Goal: Task Accomplishment & Management: Complete application form

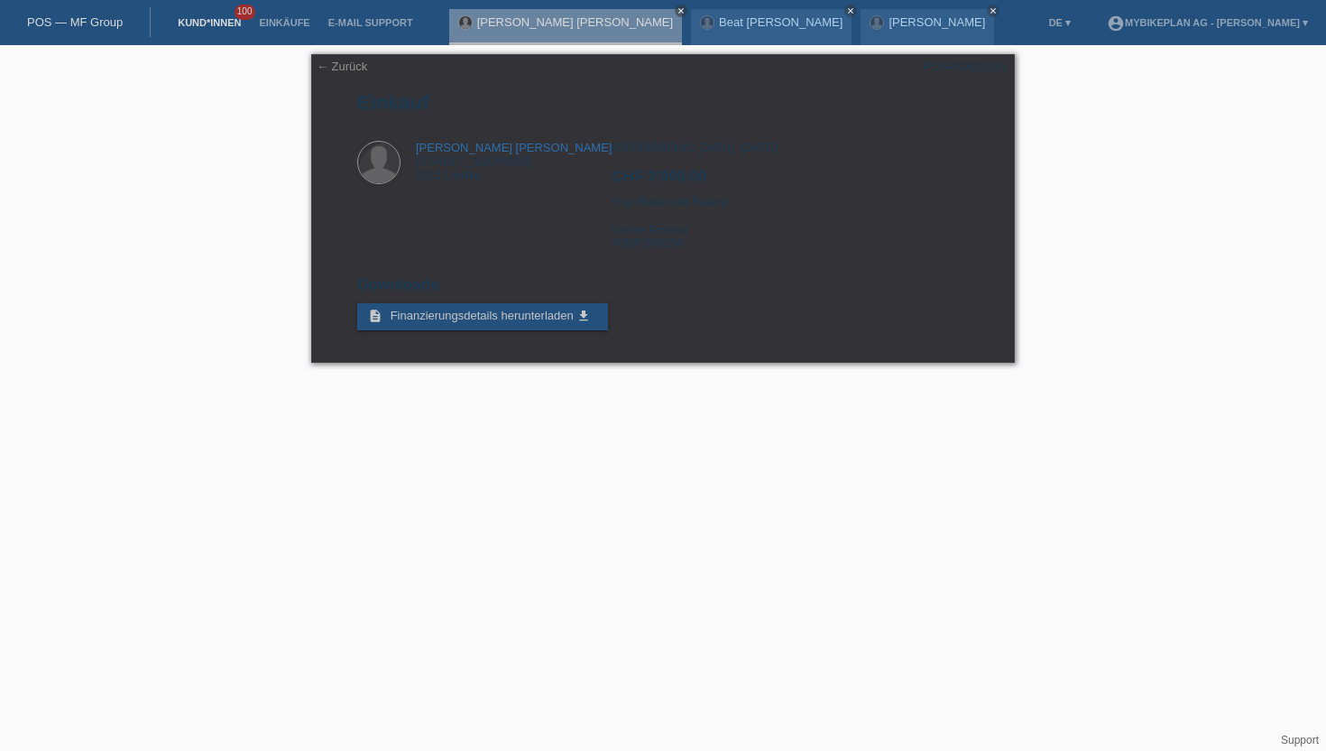
click at [210, 23] on link "Kund*innen" at bounding box center [209, 22] width 81 height 11
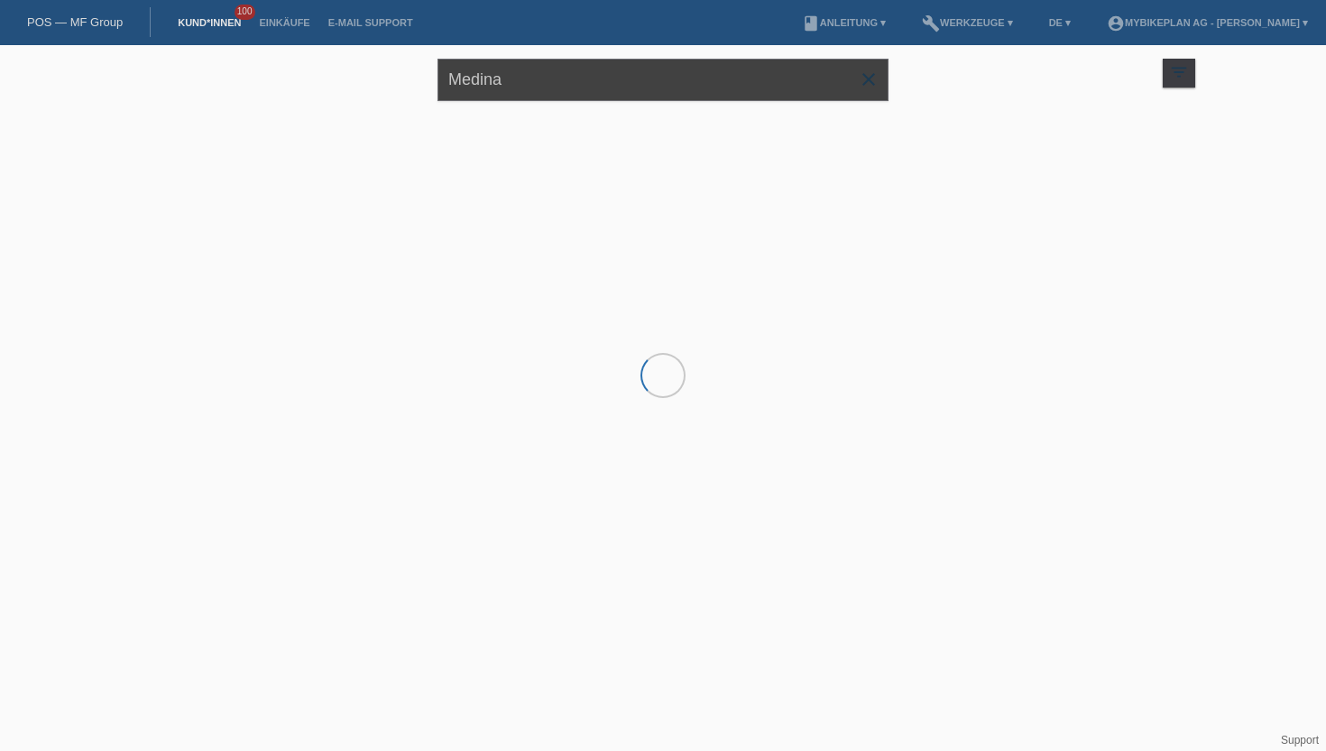
drag, startPoint x: 536, startPoint y: 80, endPoint x: 432, endPoint y: 73, distance: 104.0
click at [432, 73] on div "Medina close filter_list view_module Alle Kund*innen anzeigen star Markierte Ku…" at bounding box center [663, 77] width 1083 height 65
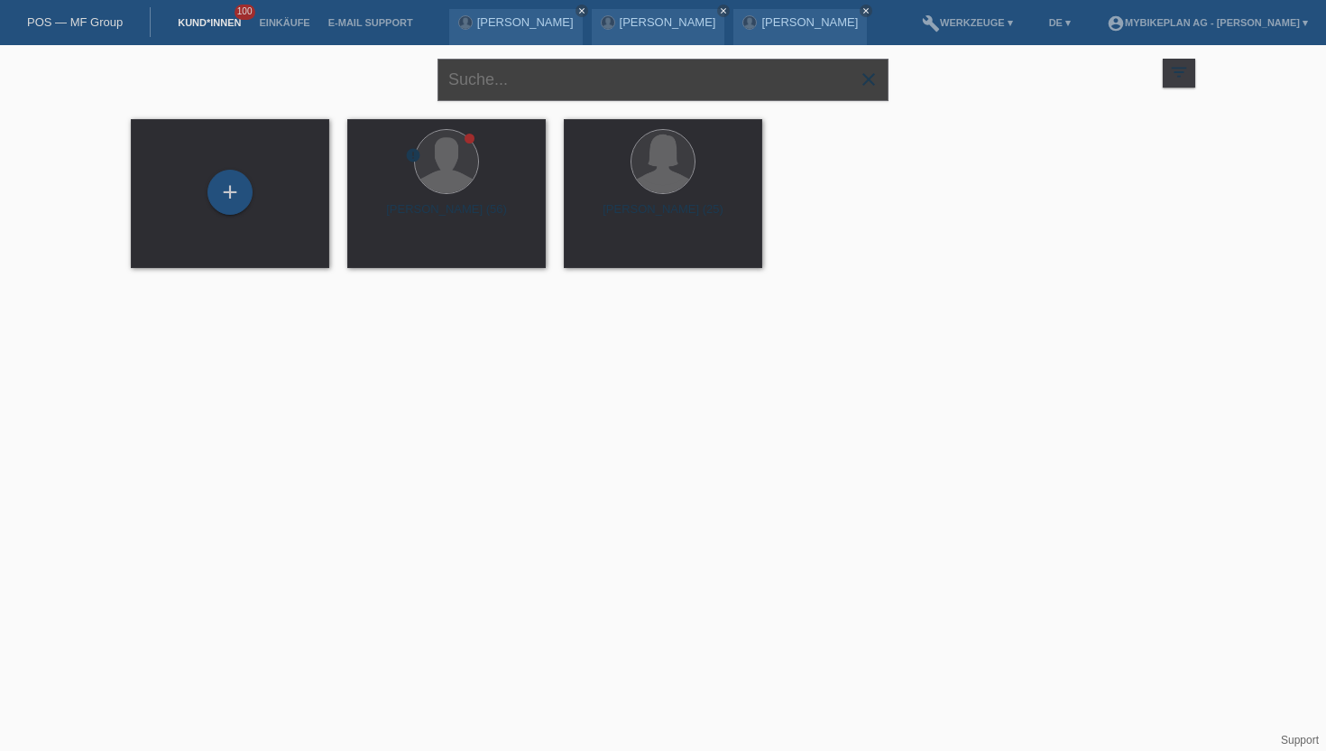
paste input "[PERSON_NAME]"
type input "[PERSON_NAME]"
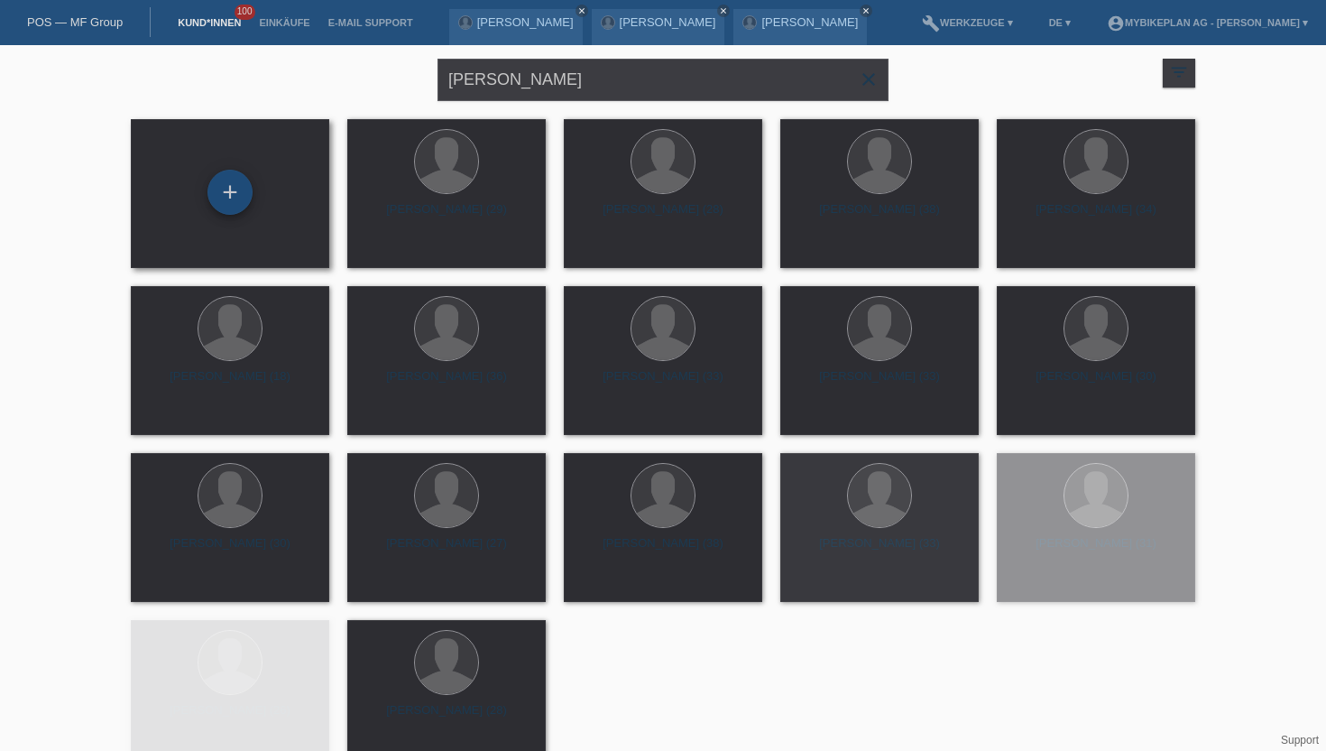
click at [235, 201] on div "+" at bounding box center [229, 192] width 45 height 45
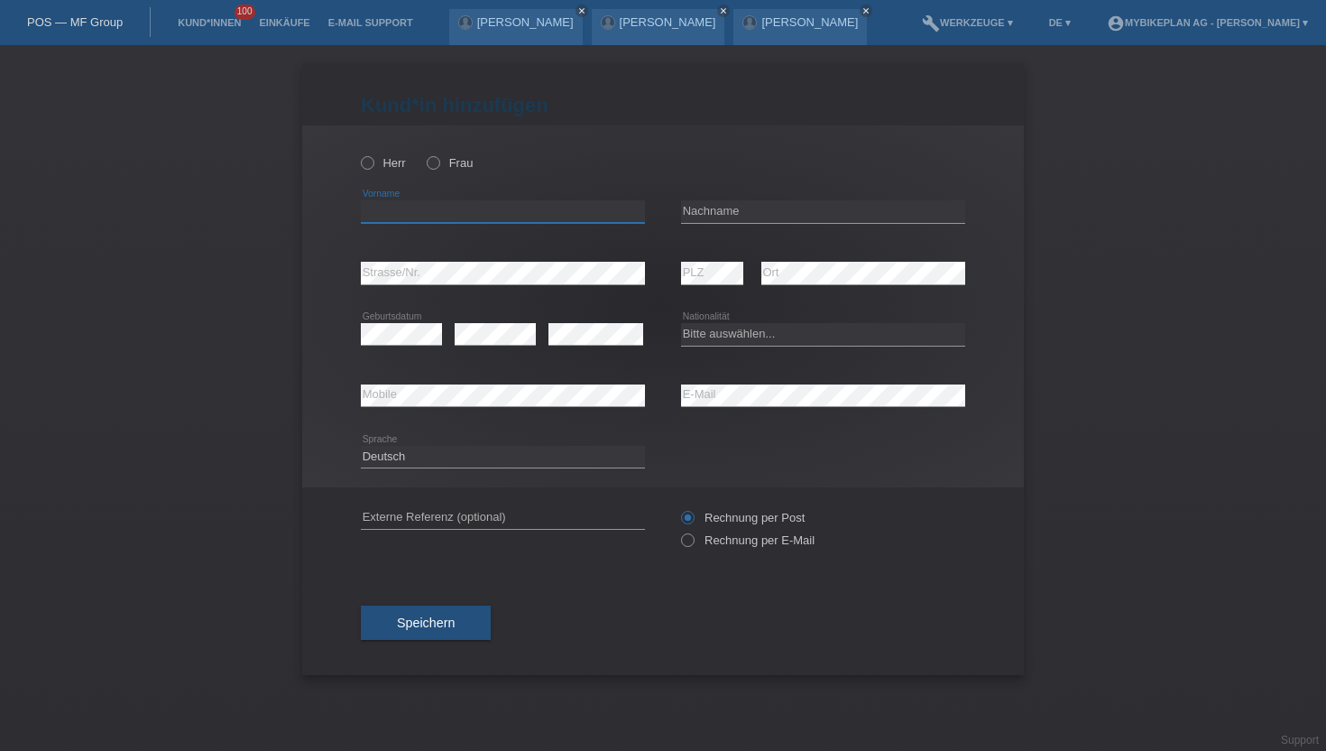
click at [387, 221] on input "text" at bounding box center [503, 211] width 284 height 23
paste input "[PERSON_NAME]"
click at [422, 213] on input "[PERSON_NAME]" at bounding box center [503, 211] width 284 height 23
type input "[PERSON_NAME]"
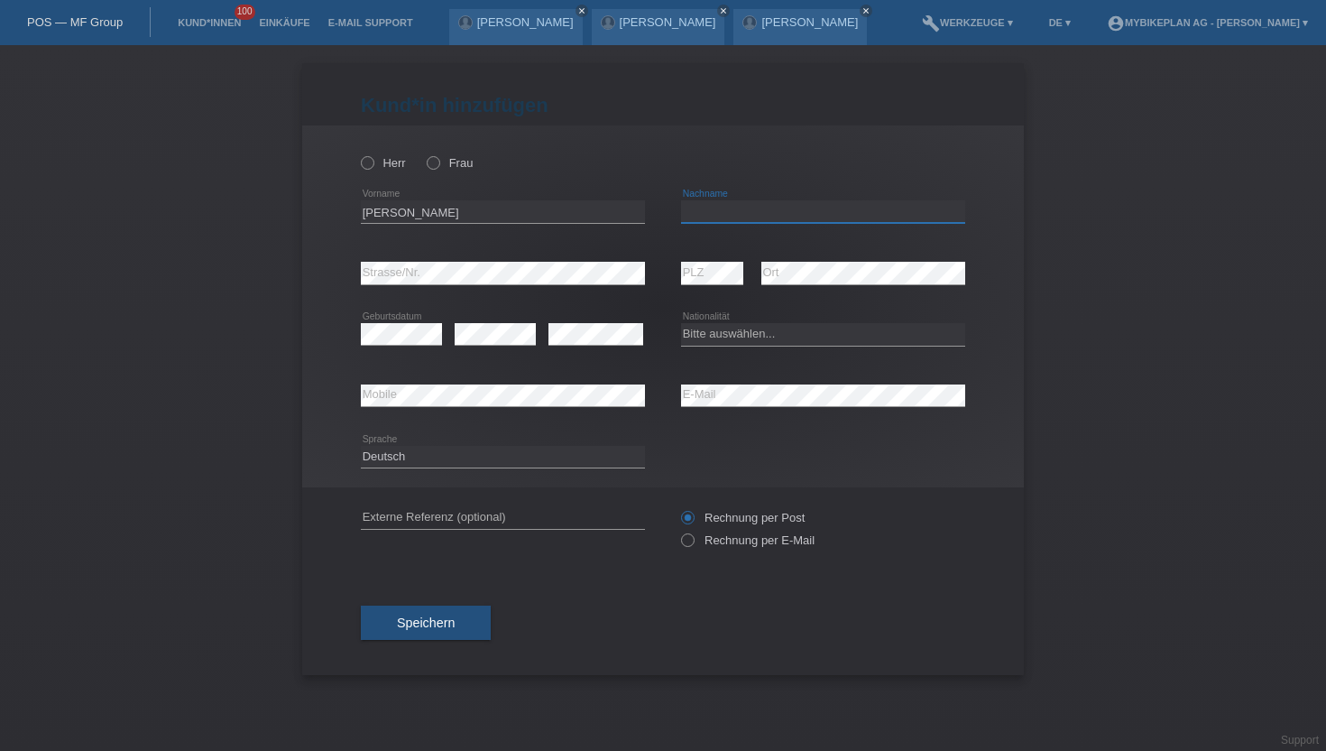
click at [695, 208] on input "text" at bounding box center [823, 211] width 284 height 23
paste input "Sempao"
type input "Sempao"
click at [358, 153] on icon at bounding box center [358, 153] width 0 height 0
click at [367, 162] on input "Herr" at bounding box center [367, 162] width 12 height 12
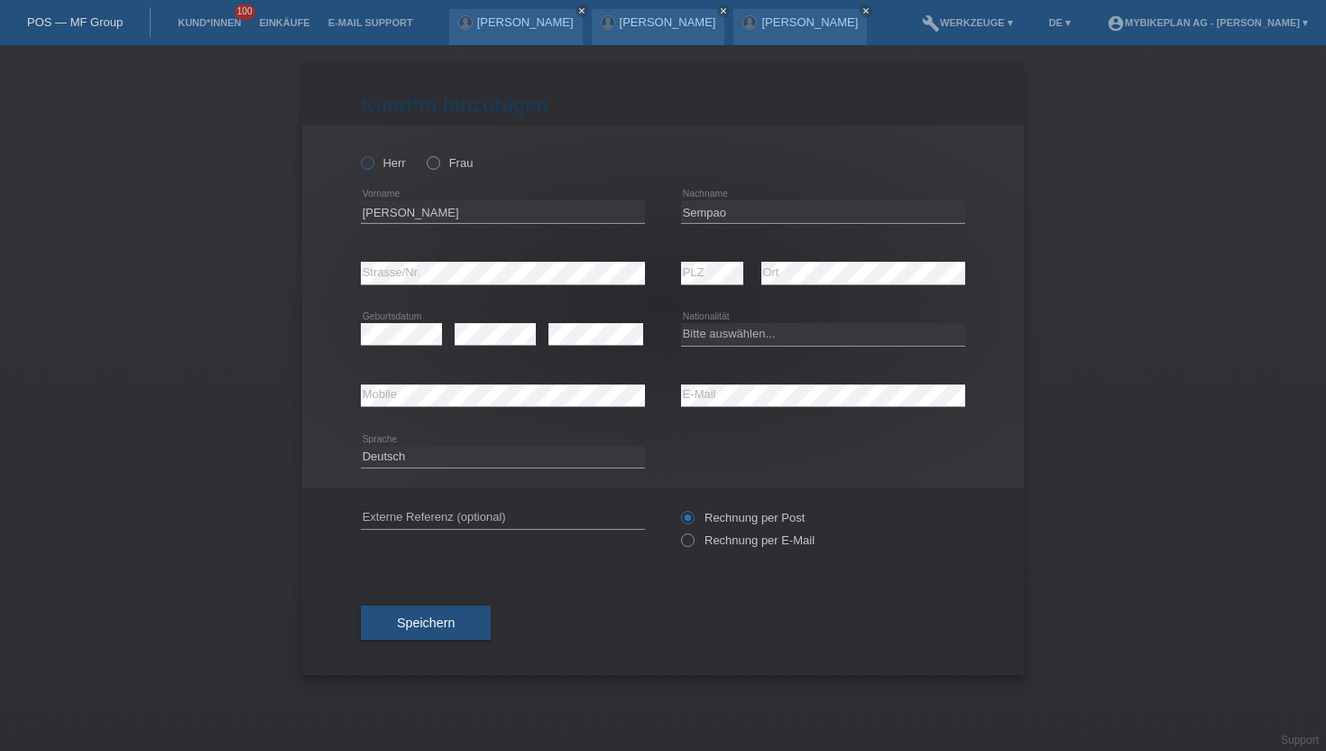
radio input "true"
click at [541, 382] on div "error Mobile" at bounding box center [503, 395] width 284 height 61
click at [678, 530] on icon at bounding box center [678, 530] width 0 height 0
click at [691, 537] on input "Rechnung per E-Mail" at bounding box center [687, 544] width 12 height 23
radio input "true"
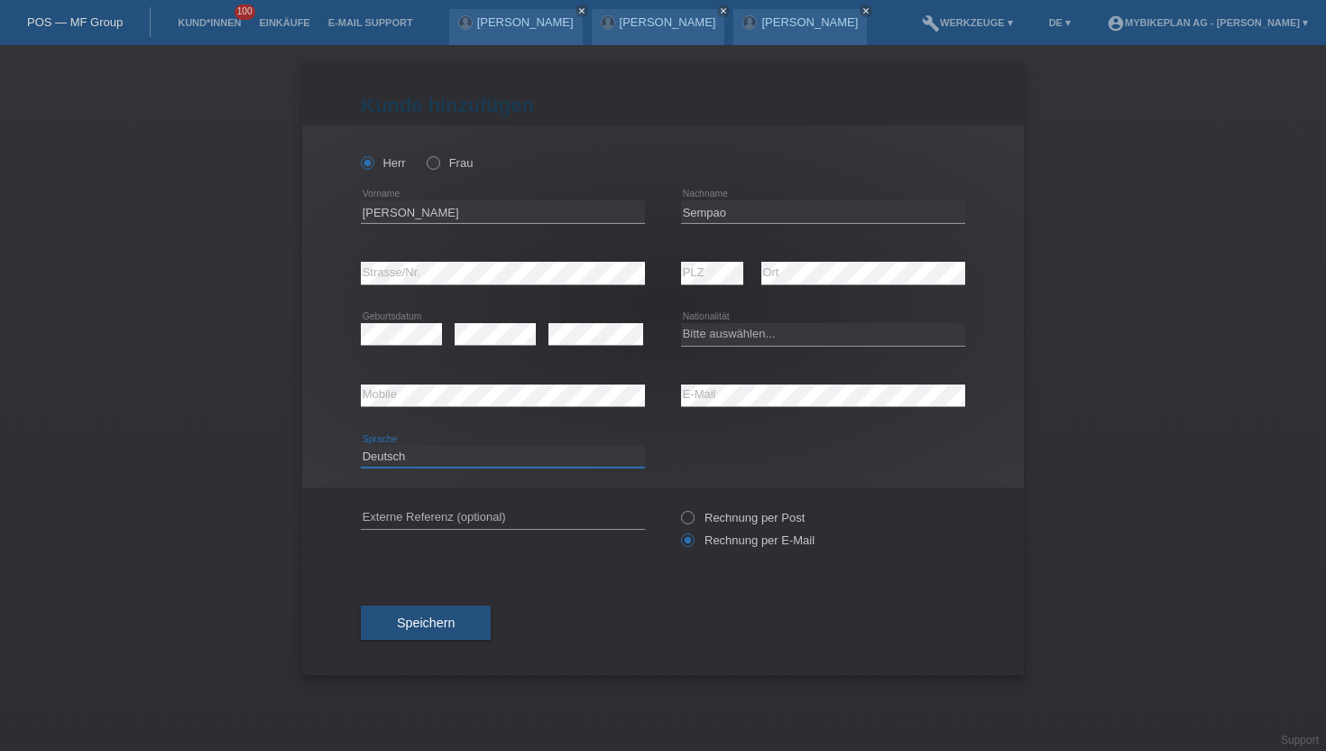
click at [446, 463] on select "Deutsch Français Italiano English" at bounding box center [503, 457] width 284 height 22
select select "fr"
click at [361, 446] on select "Deutsch Français Italiano English" at bounding box center [503, 457] width 284 height 22
click at [424, 622] on span "Speichern" at bounding box center [426, 622] width 58 height 14
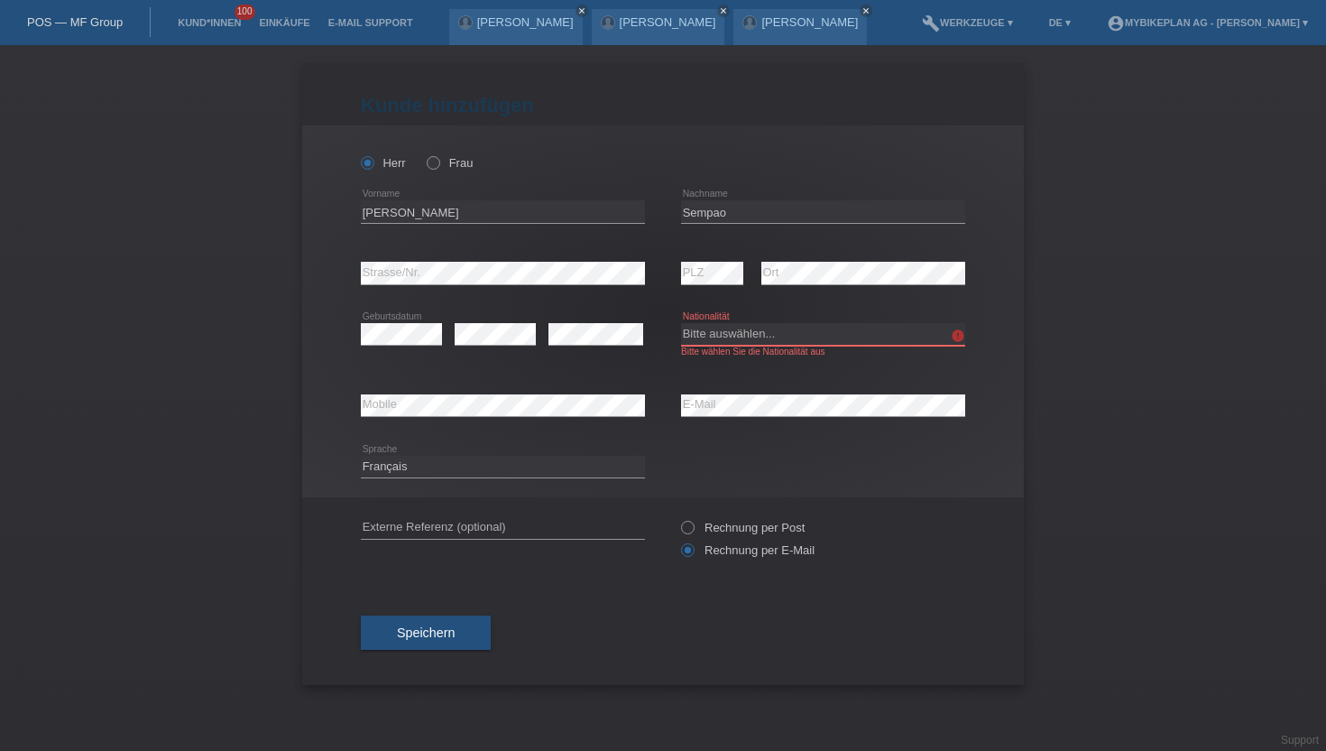
click at [717, 333] on select "Bitte auswählen... Schweiz Deutschland Liechtenstein Österreich ------------ Af…" at bounding box center [823, 334] width 284 height 22
select select "CH"
click at [681, 324] on select "Bitte auswählen... Schweiz Deutschland Liechtenstein Österreich ------------ Af…" at bounding box center [823, 334] width 284 height 22
click at [395, 631] on button "Speichern" at bounding box center [426, 632] width 130 height 34
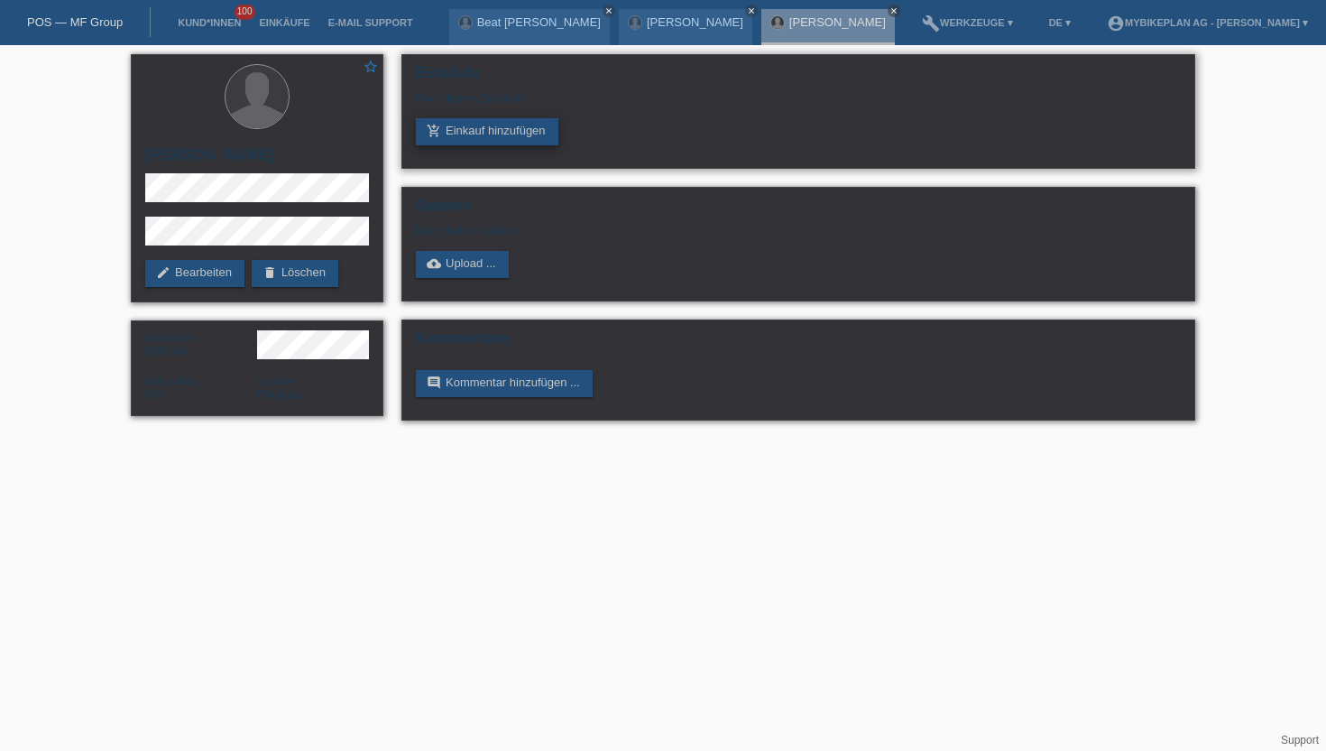
click at [502, 137] on link "add_shopping_cart Einkauf hinzufügen" at bounding box center [487, 131] width 143 height 27
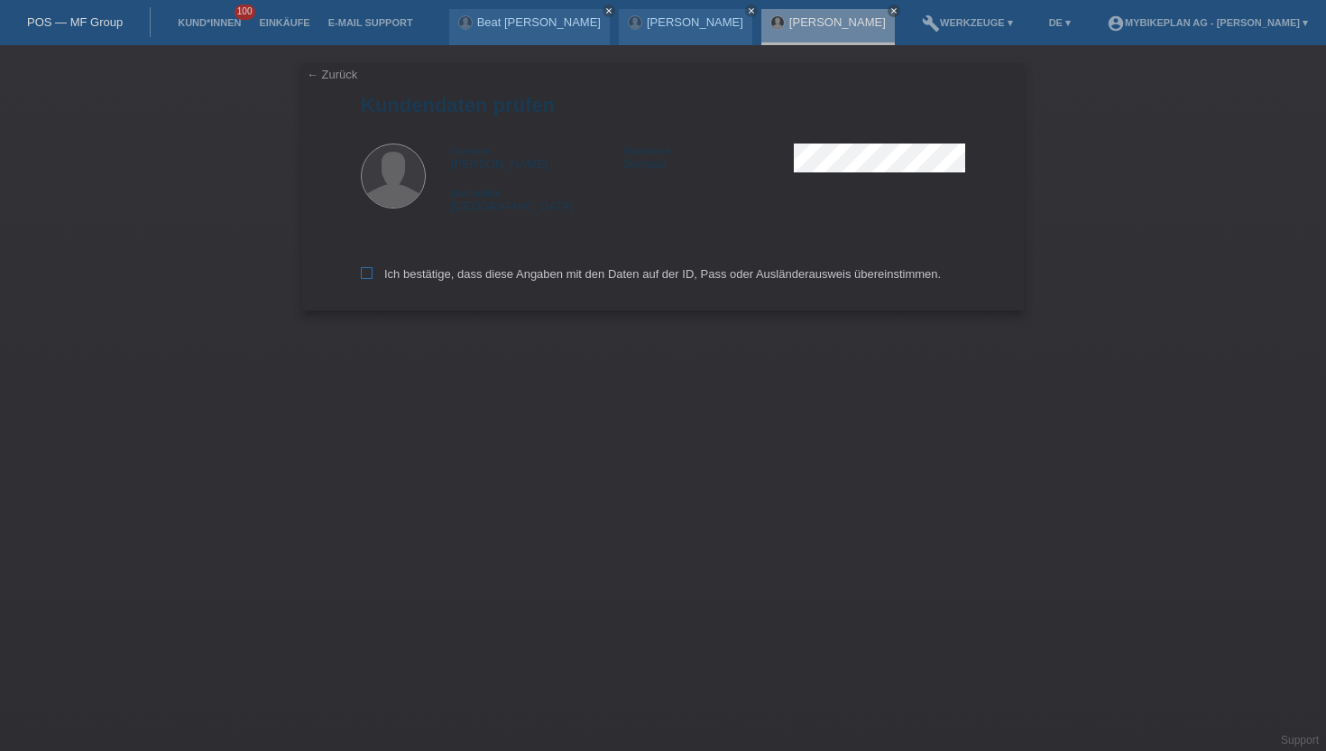
click at [368, 276] on icon at bounding box center [367, 273] width 12 height 12
click at [368, 276] on input "Ich bestätige, dass diese Angaben mit den Daten auf der ID, Pass oder Ausländer…" at bounding box center [367, 273] width 12 height 12
checkbox input "true"
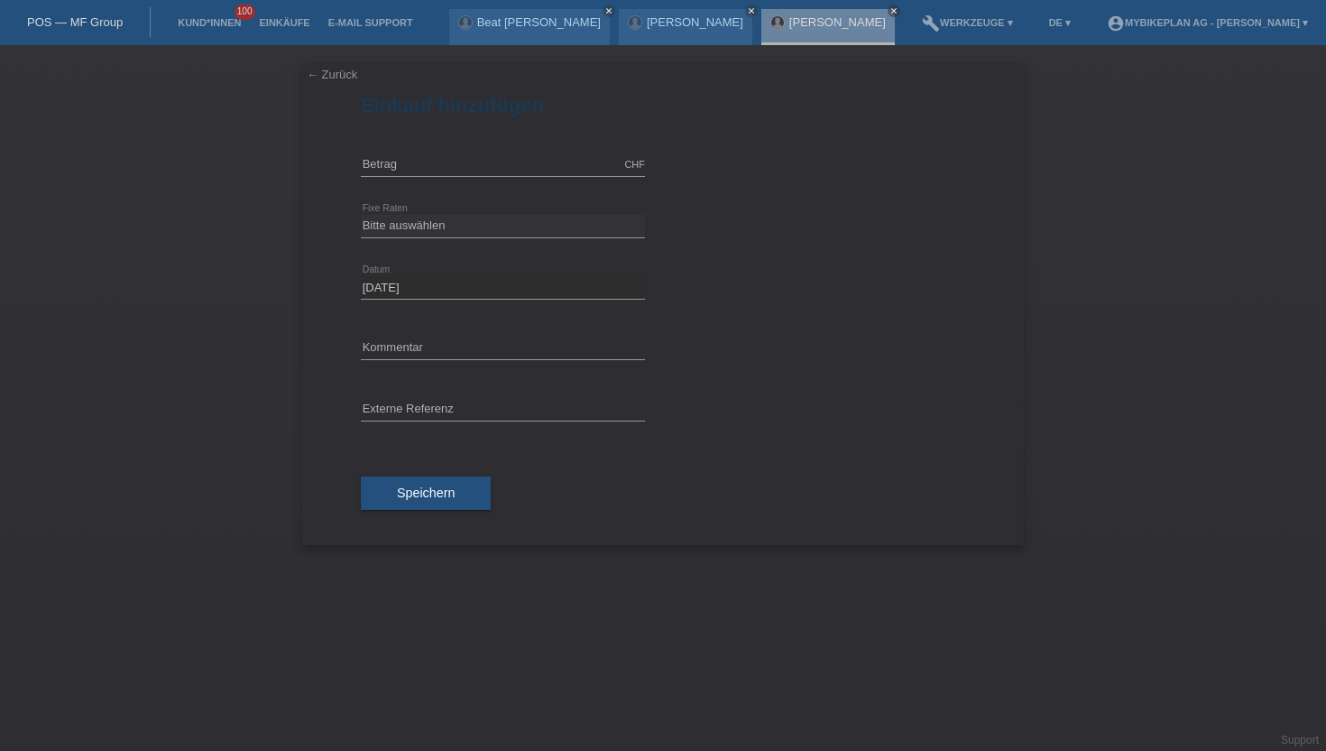
click at [428, 424] on div "error Externe Referenz" at bounding box center [503, 410] width 284 height 61
click at [428, 423] on div "error Externe Referenz" at bounding box center [503, 410] width 284 height 61
click at [429, 413] on input "text" at bounding box center [503, 410] width 284 height 23
paste input "43341887514"
type input "43341887514"
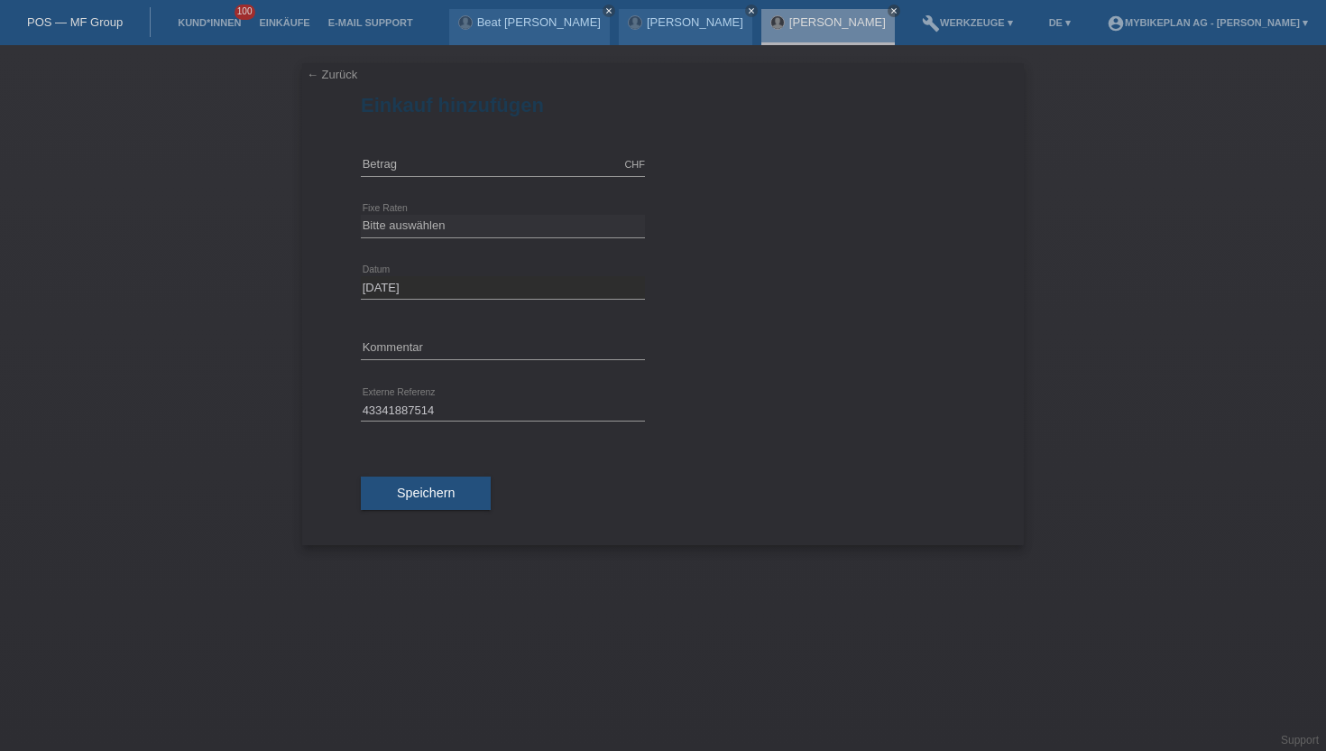
click at [421, 176] on icon at bounding box center [503, 176] width 284 height 1
click at [421, 174] on input "text" at bounding box center [503, 164] width 284 height 23
type input "2099.00"
click at [396, 228] on select "Bitte auswählen 6 Raten 12 Raten 18 Raten 24 Raten 36 Raten 48 Raten" at bounding box center [503, 226] width 284 height 22
select select "488"
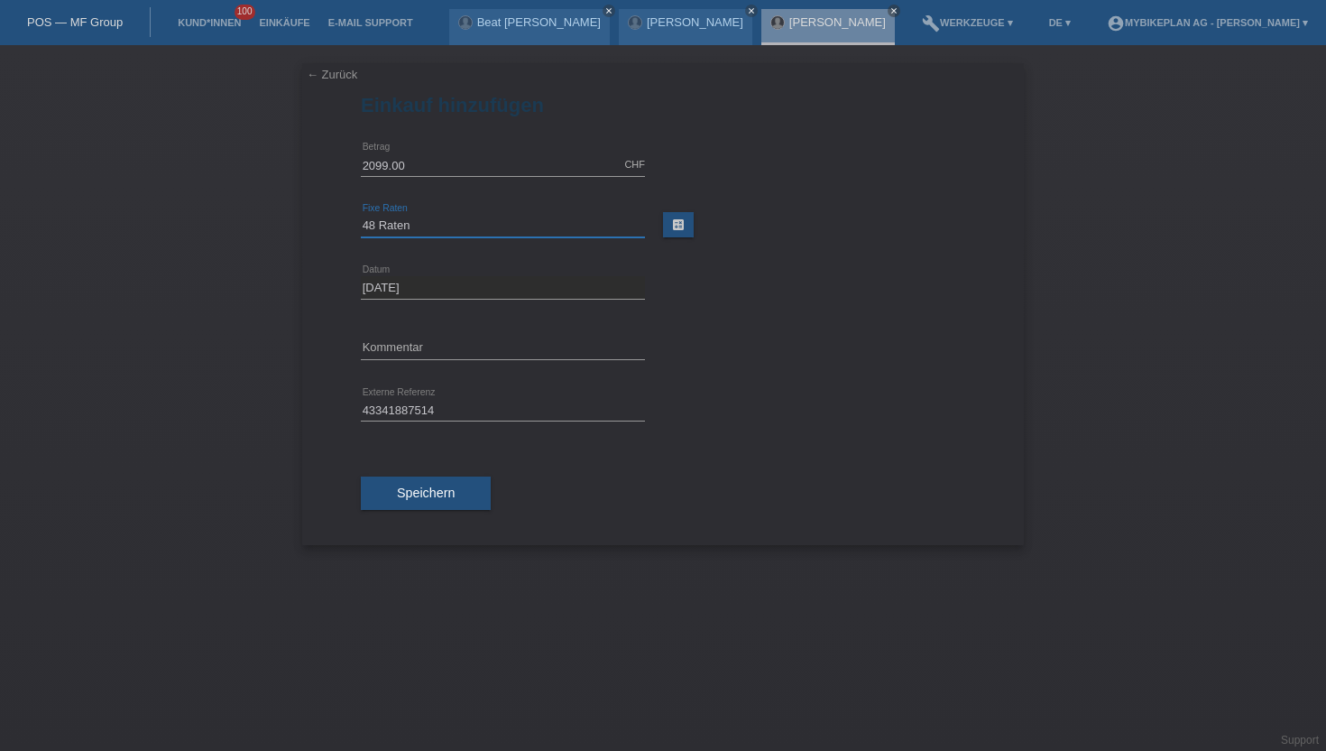
click at [361, 215] on select "Bitte auswählen 6 Raten 12 Raten 18 Raten 24 Raten 36 Raten 48 Raten" at bounding box center [503, 226] width 284 height 22
click at [415, 511] on div "Speichern" at bounding box center [663, 493] width 604 height 105
click at [419, 488] on span "Speichern" at bounding box center [426, 492] width 58 height 14
